Goal: Answer question/provide support

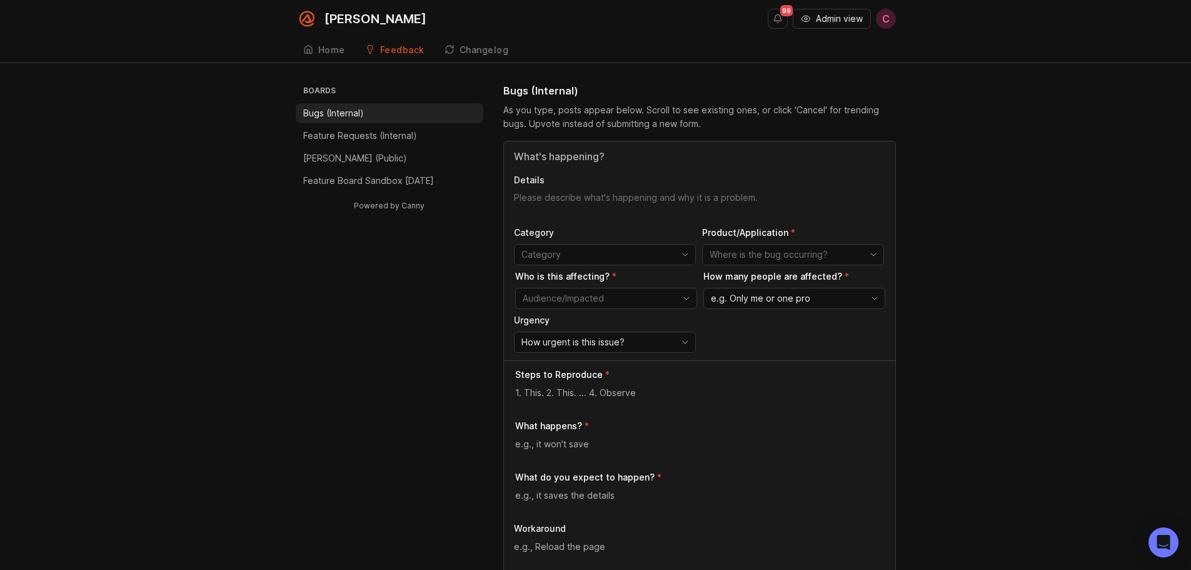
click at [827, 13] on span "Admin view" at bounding box center [839, 19] width 47 height 13
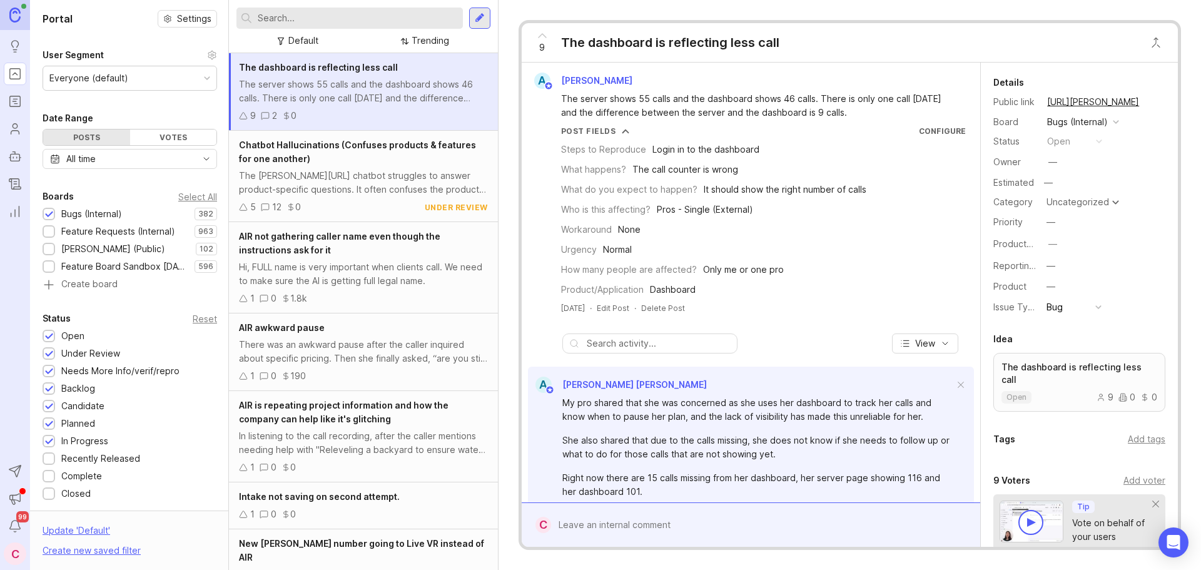
click at [370, 24] on input "text" at bounding box center [358, 18] width 200 height 14
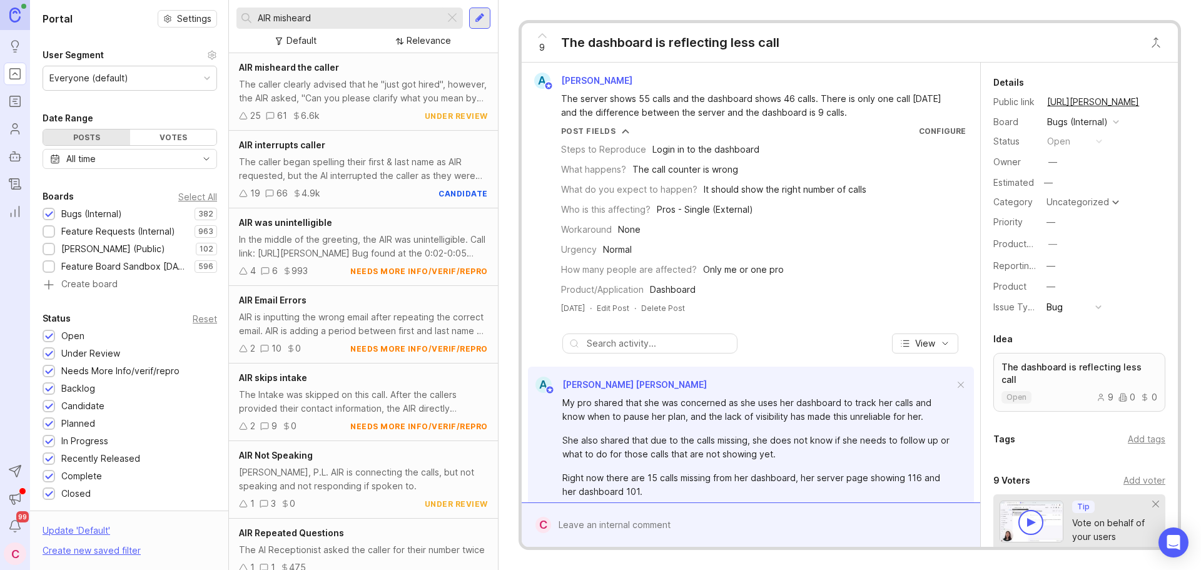
type input "AIR misheard"
click at [362, 99] on div "The caller clearly advised that he "just got hired", however, the AIR asked, "C…" at bounding box center [363, 92] width 249 height 28
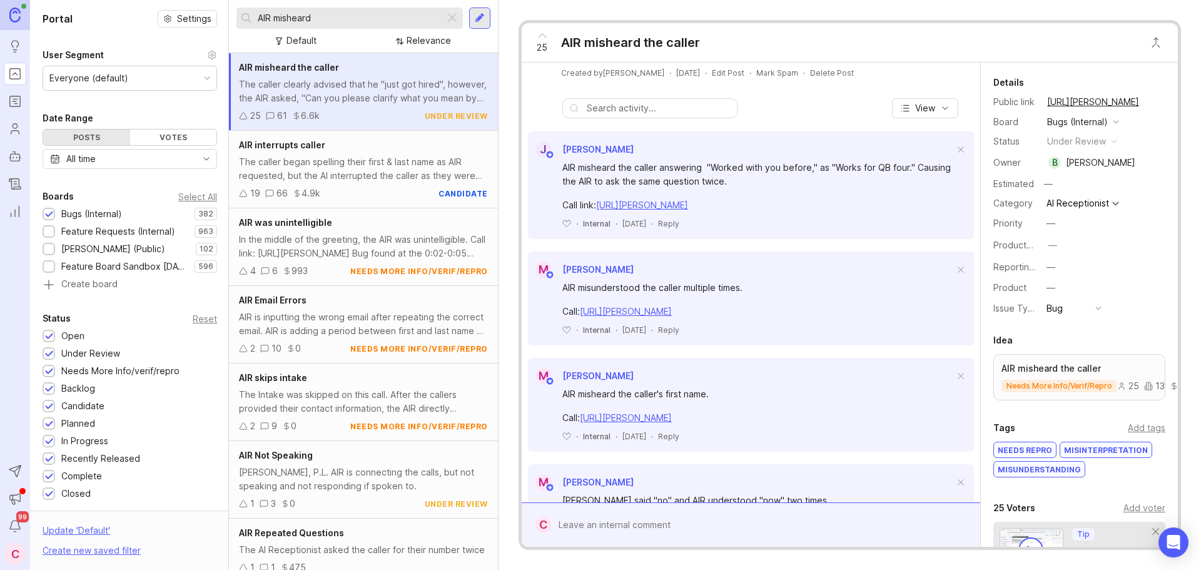
scroll to position [500, 0]
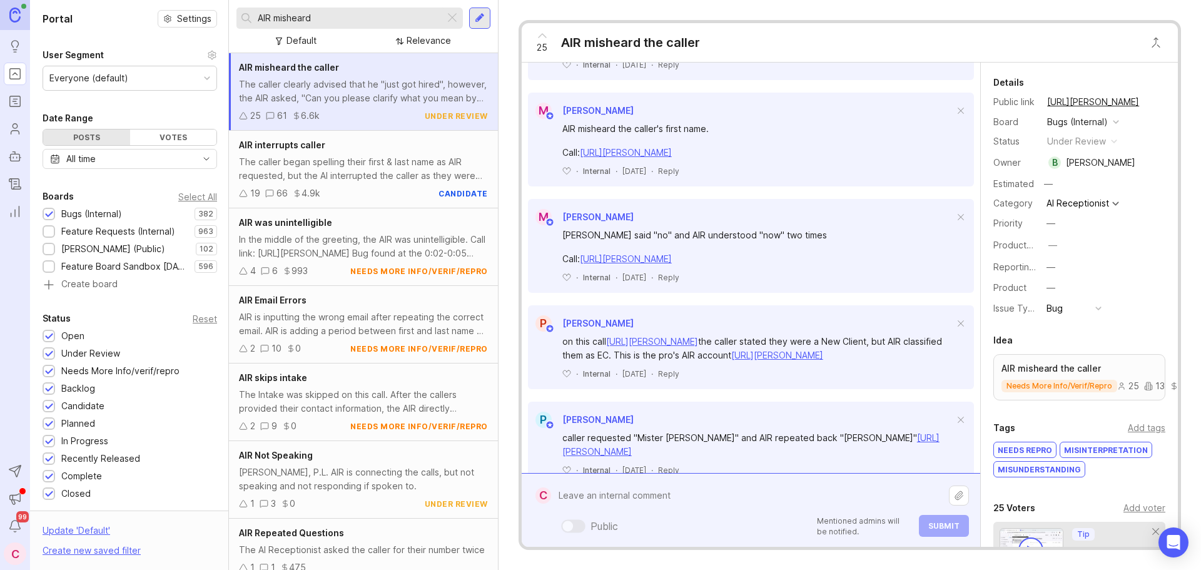
click at [654, 520] on div "Public Mentioned admins will be notified. Submit" at bounding box center [760, 509] width 418 height 53
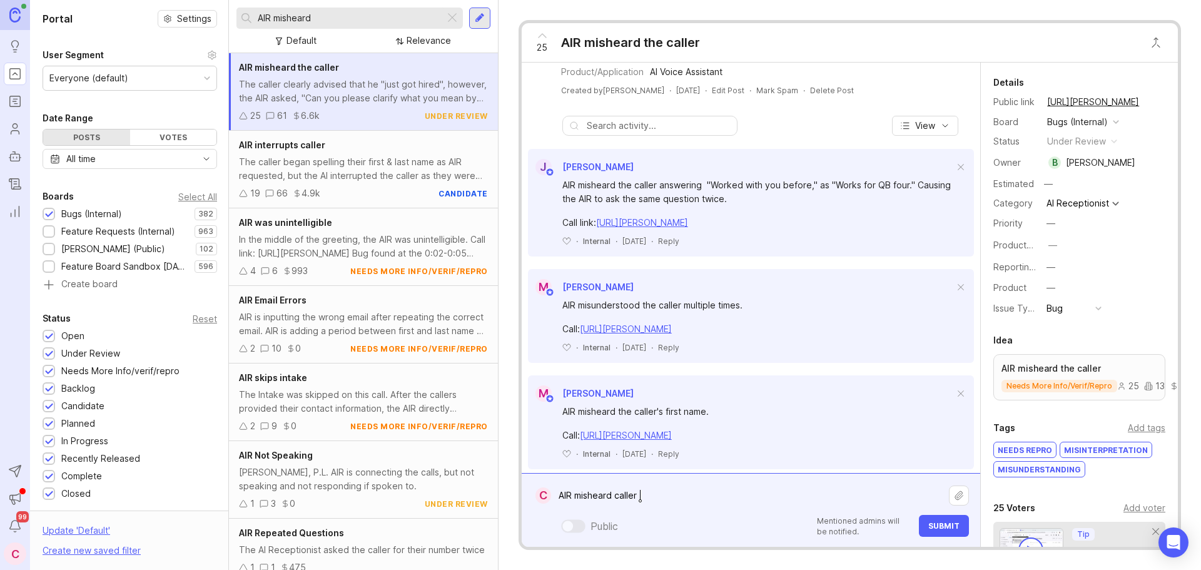
scroll to position [188, 0]
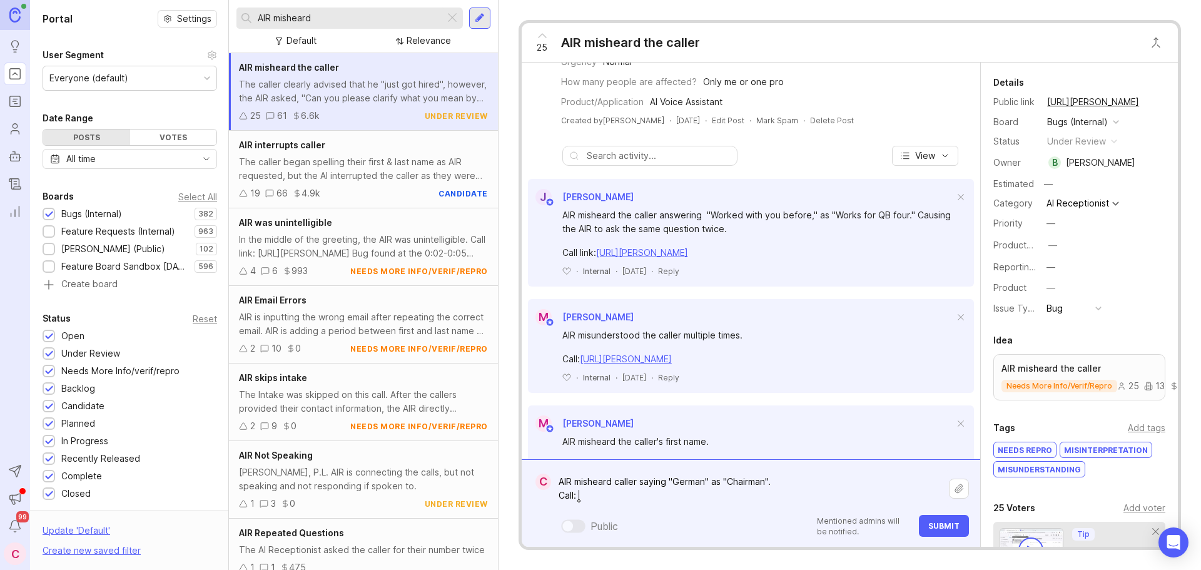
paste textarea "[URL][PERSON_NAME]"
click at [801, 481] on textarea "AIR misheard caller saying "German" as "Chairman". Call: [URL][PERSON_NAME]" at bounding box center [750, 489] width 398 height 38
click at [625, 483] on textarea "AIR misheard caller saying "German" as "Chairman". Call: [URL][PERSON_NAME]" at bounding box center [750, 489] width 398 height 38
click at [0, 0] on lt-span "the caller" at bounding box center [0, 0] width 0 height 0
drag, startPoint x: 816, startPoint y: 480, endPoint x: 746, endPoint y: 479, distance: 70.7
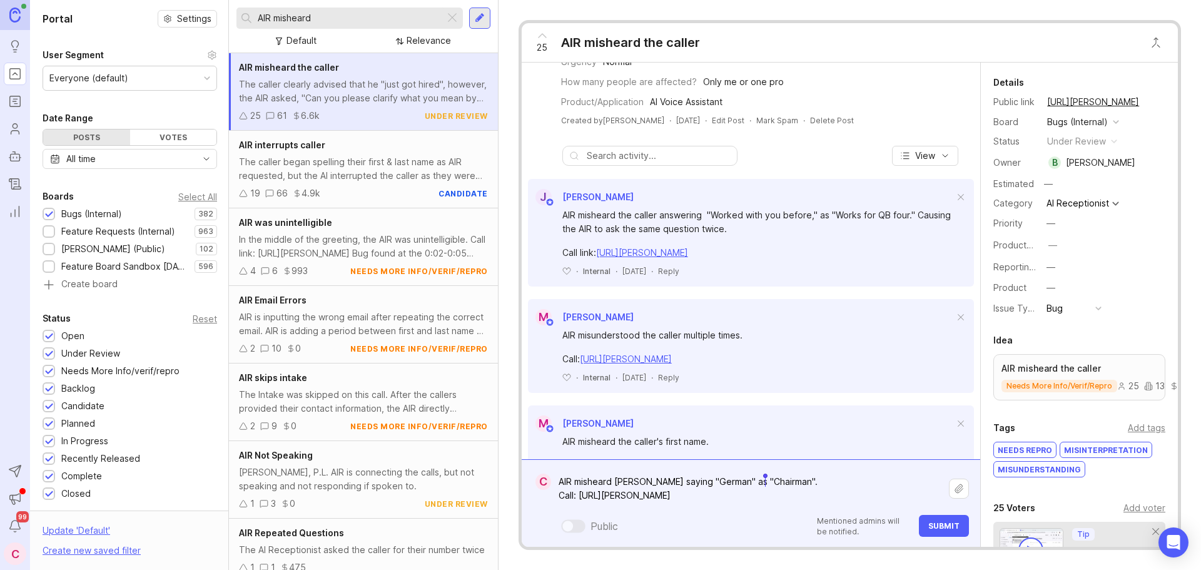
click at [746, 479] on textarea "AIR misheard [PERSON_NAME] saying "German" as "Chairman". Call: [URL][PERSON_NA…" at bounding box center [750, 489] width 398 height 38
click at [662, 481] on textarea "AIR misheard [PERSON_NAME] saying "German" as "Chairman". Call: [URL][PERSON_NA…" at bounding box center [750, 489] width 398 height 38
click at [684, 485] on body "Ideas Portal Roadmaps Users Autopilot Changelog Reporting Send to Autopilot Ann…" at bounding box center [600, 285] width 1201 height 570
click at [602, 481] on textarea "AIR misheard [PERSON_NAME] saying "German" as "Chairman". Call: [URL][PERSON_NA…" at bounding box center [750, 489] width 398 height 38
click at [624, 481] on textarea "AIR misheard [PERSON_NAME] saying "German" as "Chairman". Call: [URL][PERSON_NA…" at bounding box center [750, 489] width 398 height 38
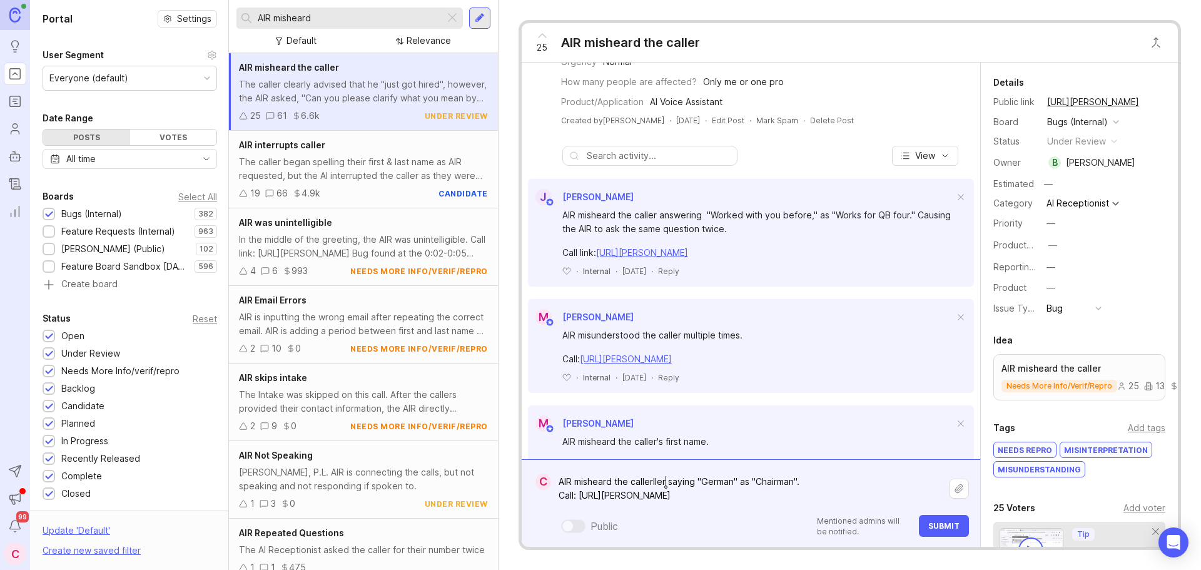
click at [667, 481] on textarea "AIR misheard the callerller saying "German" as "Chairman". Call: [URL][PERSON_N…" at bounding box center [750, 489] width 398 height 38
drag, startPoint x: 802, startPoint y: 480, endPoint x: 560, endPoint y: 479, distance: 242.0
click at [560, 479] on textarea "AIR misheard the caller saying "German" as "Chairman". Call: [URL][PERSON_NAME]" at bounding box center [750, 489] width 398 height 38
click at [802, 480] on textarea "AIR misheard the caller saying "German" as "Chairman". Call: [URL][PERSON_NAME]" at bounding box center [750, 489] width 398 height 38
drag, startPoint x: 801, startPoint y: 479, endPoint x: 562, endPoint y: 475, distance: 238.9
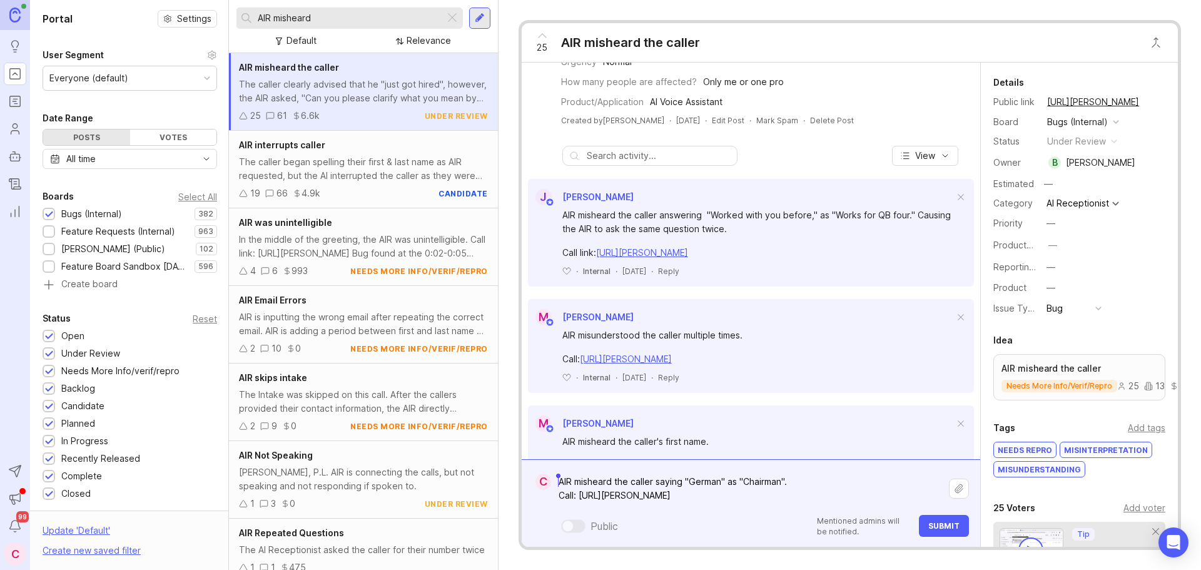
click at [562, 475] on textarea "AIR misheard the caller saying "German" as "Chairman". Call: [URL][PERSON_NAME]" at bounding box center [750, 489] width 398 height 38
paste textarea "“AIR transcribed the caller’s word ‘German’ as ‘Chairman.’”"
drag, startPoint x: 560, startPoint y: 477, endPoint x: 553, endPoint y: 478, distance: 6.9
click at [559, 477] on textarea "“AIR transcribed the caller’s word ‘German’ as ‘Chairman.’”Call: [URL][PERSON_N…" at bounding box center [750, 489] width 398 height 38
click at [827, 479] on textarea ""AIR transcribed the caller’s word ‘German’ as ‘Chairman.’”Call: [URL][PERSON_N…" at bounding box center [750, 489] width 398 height 38
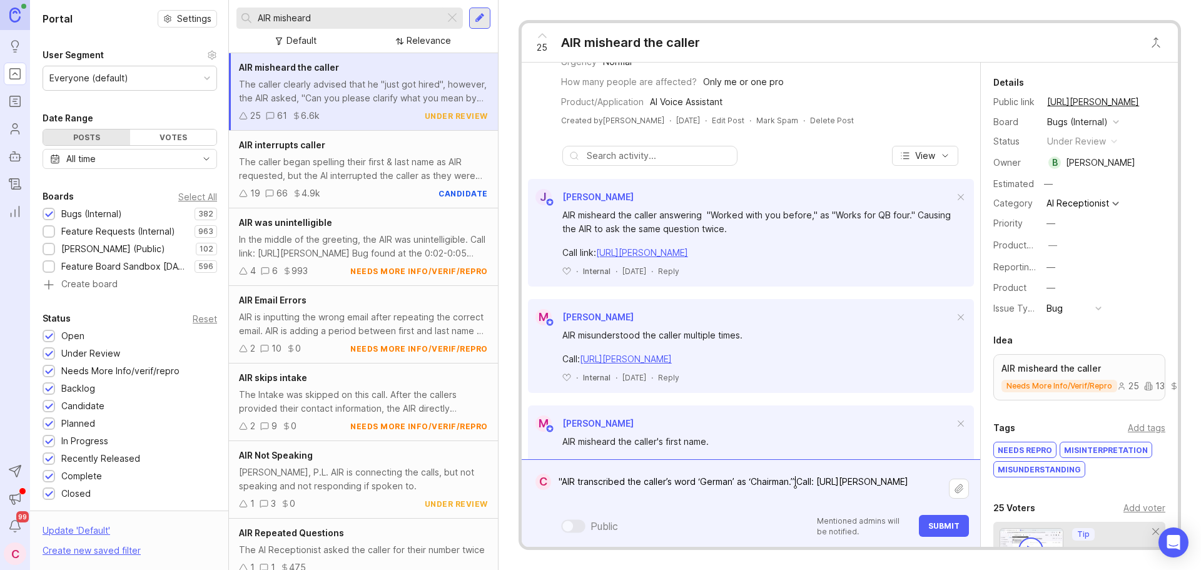
click at [797, 480] on textarea ""AIR transcribed the caller’s word ‘German’ as ‘Chairman.’”Call: [URL][PERSON_N…" at bounding box center [750, 489] width 398 height 38
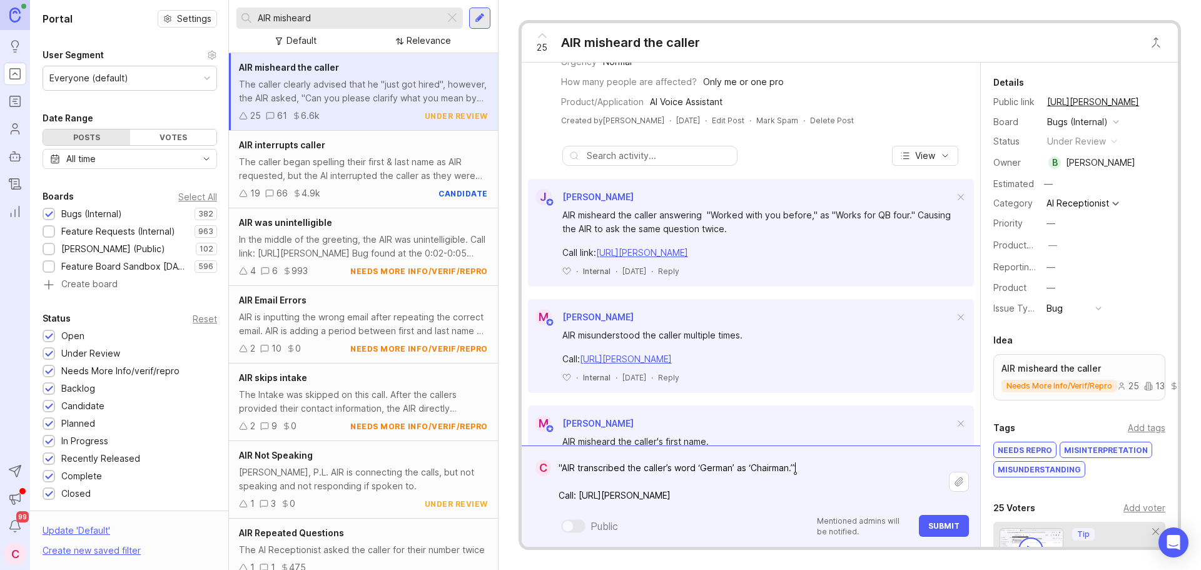
click at [800, 467] on textarea ""AIR transcribed the caller’s word ‘German’ as ‘Chairman.’” Call: [URL][PERSON_…" at bounding box center [750, 481] width 398 height 51
click at [663, 462] on textarea "AIR transcribed the caller’s word "German" as "Chairman". Call: [URL][PERSON_NA…" at bounding box center [750, 481] width 398 height 51
click at [802, 469] on textarea "AIR transcribed the caller's word "German" as "Chairman". Call: [URL][PERSON_NA…" at bounding box center [750, 481] width 398 height 51
click at [690, 470] on textarea "AIR transcribed the caller's word "German" as "Chairman". Call: [URL][PERSON_NA…" at bounding box center [750, 481] width 398 height 51
click at [852, 471] on textarea "AIR transcribed the caller's answer "German" as "Chairman". Call: [URL][PERSON_…" at bounding box center [750, 481] width 398 height 51
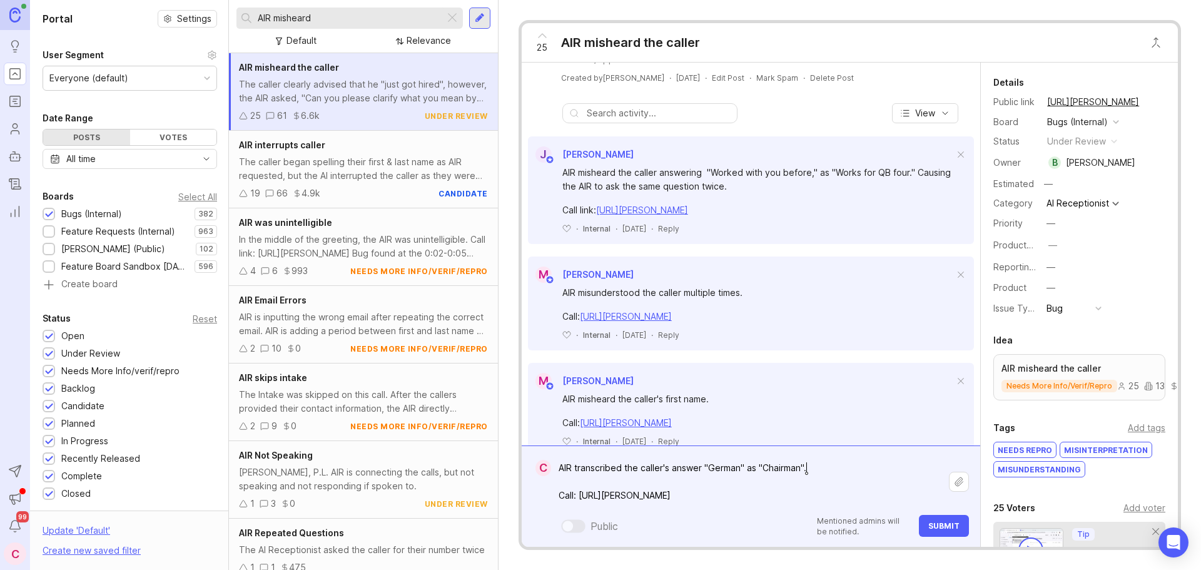
scroll to position [250, 0]
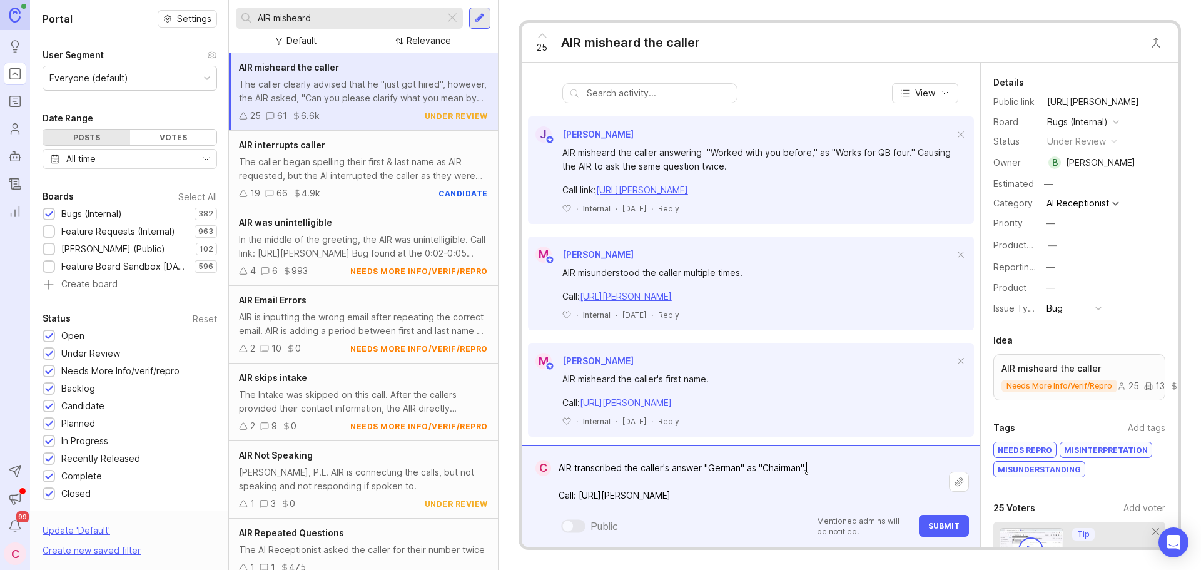
type textarea "AIR transcribed the caller's answer "German" as "Chairman". Call: [URL][PERSON_…"
click at [943, 526] on span "Submit" at bounding box center [943, 525] width 31 height 9
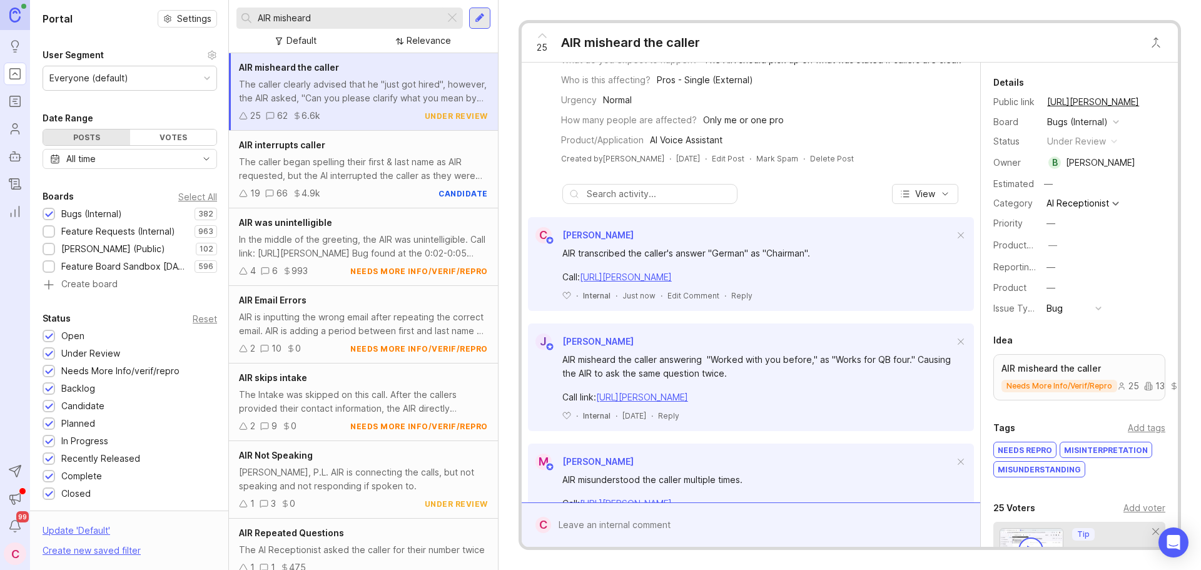
scroll to position [0, 0]
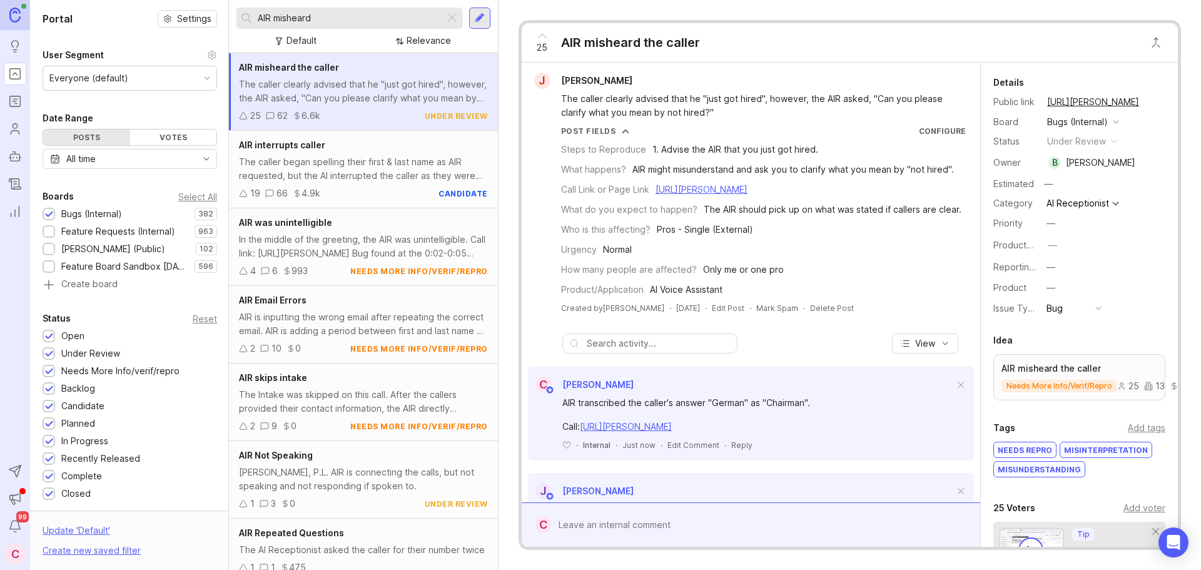
drag, startPoint x: 540, startPoint y: 49, endPoint x: 536, endPoint y: 59, distance: 10.7
click at [539, 49] on span "25" at bounding box center [542, 48] width 11 height 14
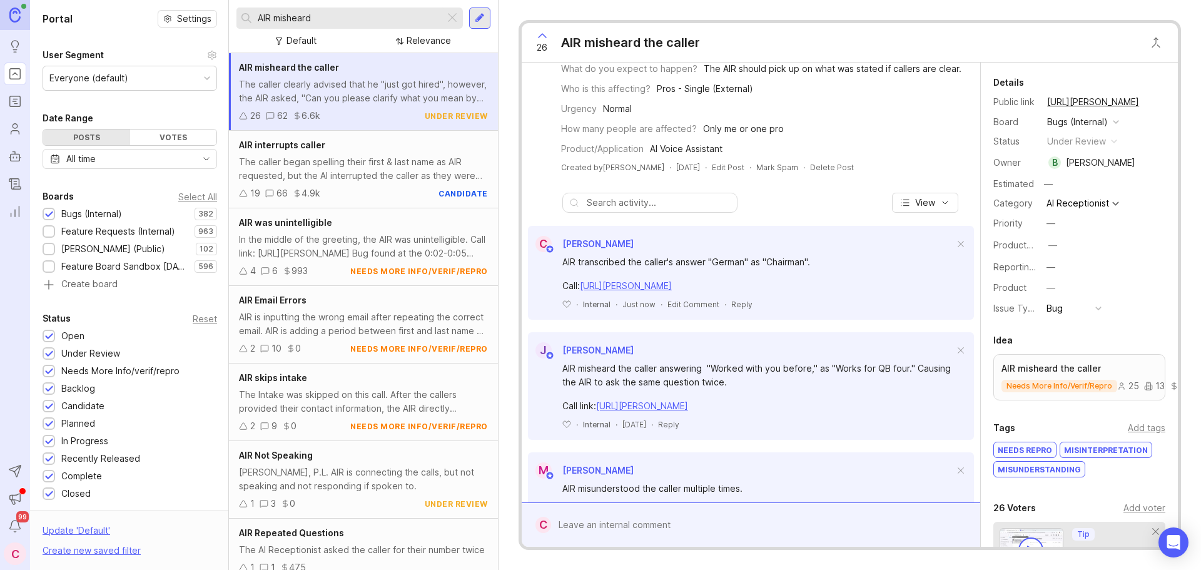
scroll to position [188, 0]
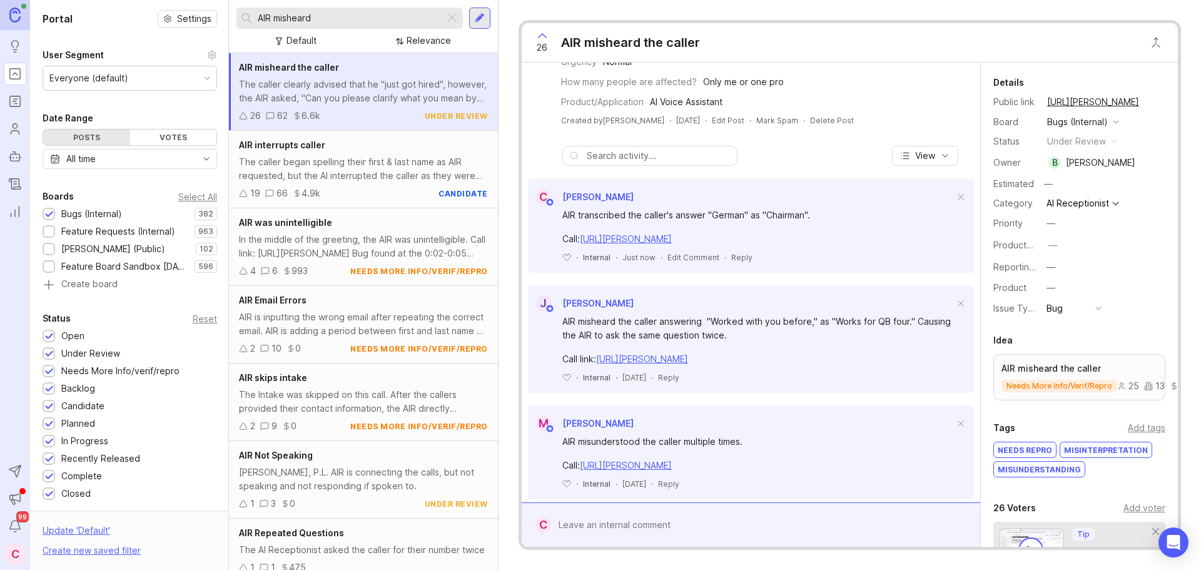
click at [1144, 102] on button "copy icon" at bounding box center [1152, 102] width 18 height 18
